Goal: Find specific fact

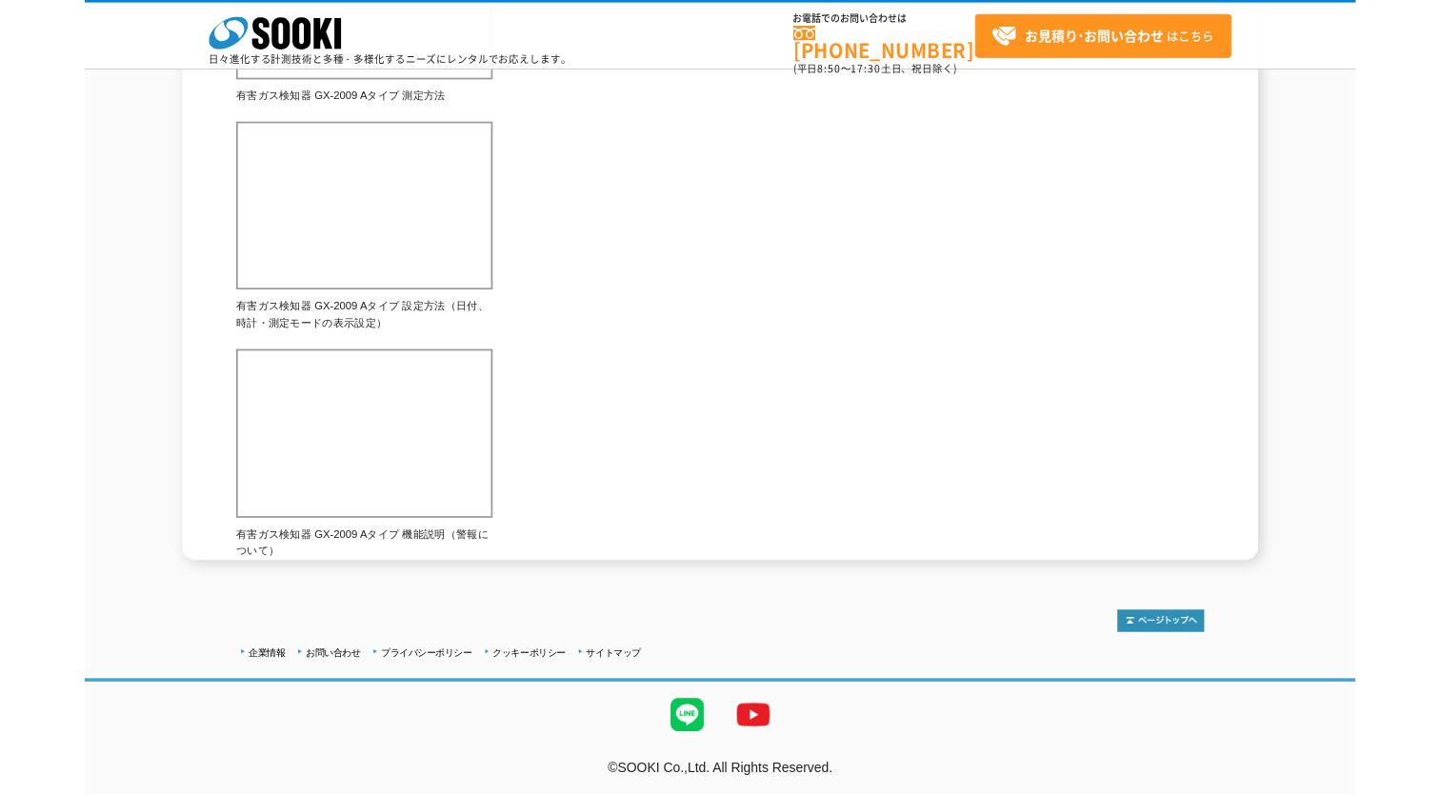
scroll to position [1047, 0]
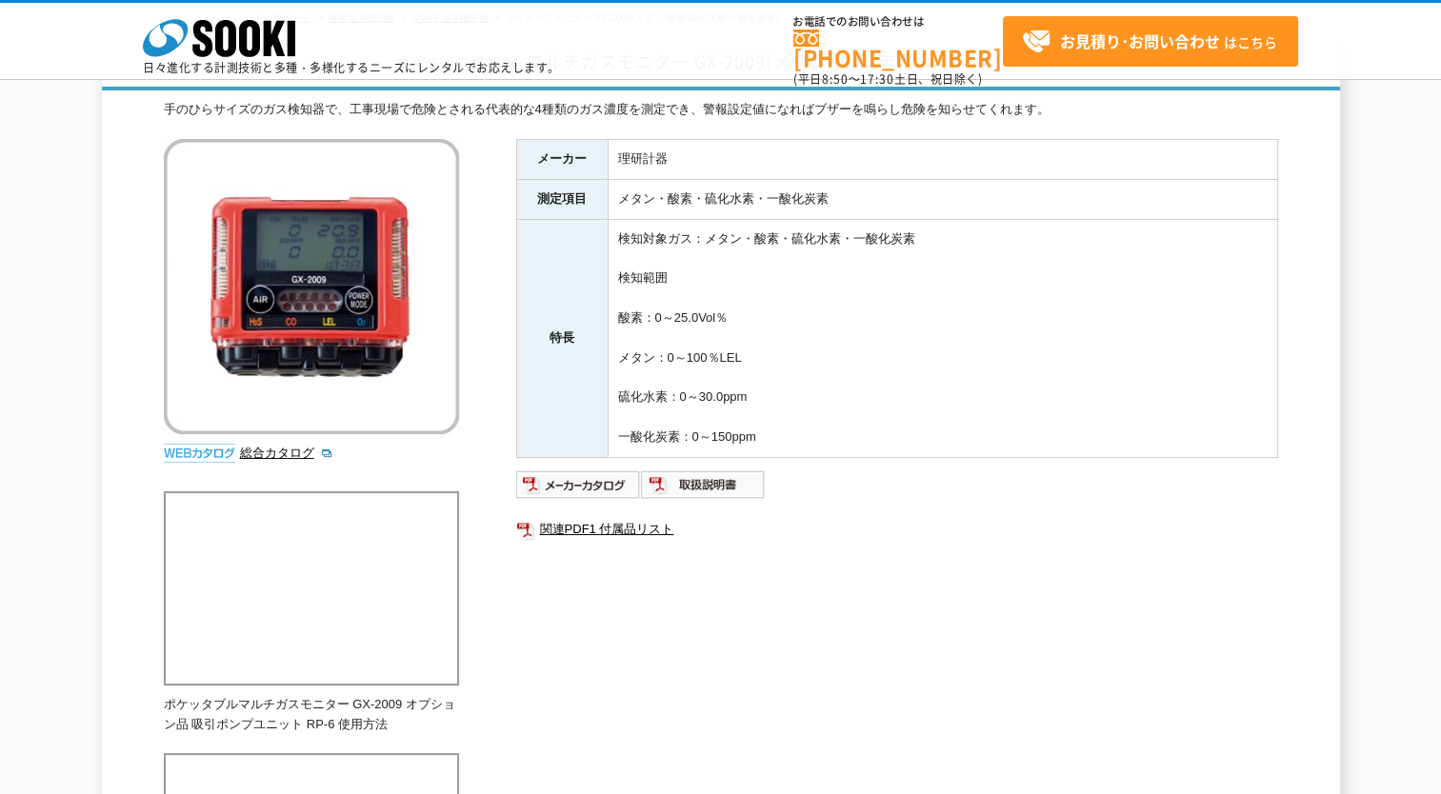
scroll to position [95, 0]
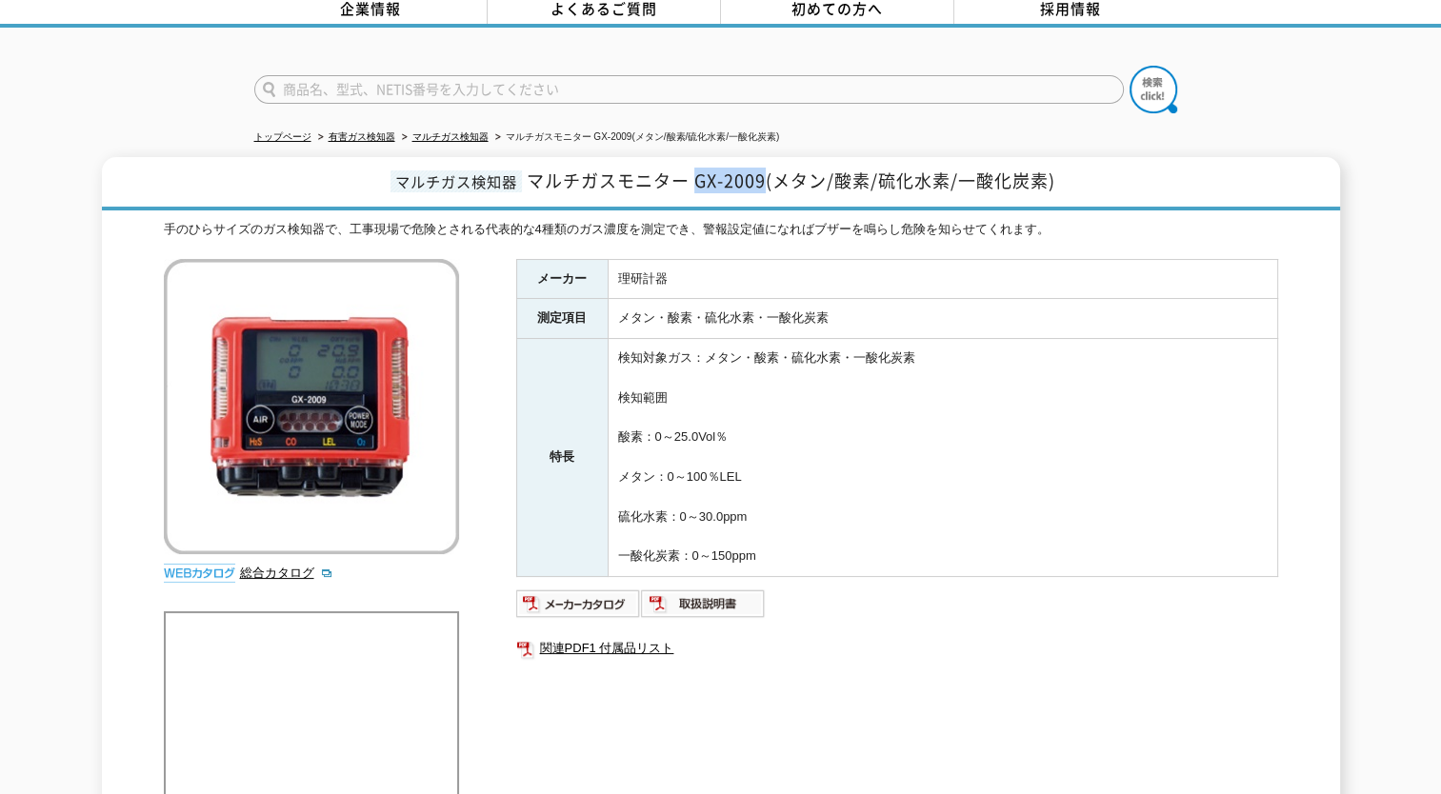
drag, startPoint x: 695, startPoint y: 169, endPoint x: 766, endPoint y: 179, distance: 71.1
click at [766, 179] on span "マルチガスモニター GX-2009(メタン/酸素/硫化水素/一酸化炭素)" at bounding box center [791, 181] width 528 height 26
copy span "GX-2009"
